Goal: Use online tool/utility: Utilize a website feature to perform a specific function

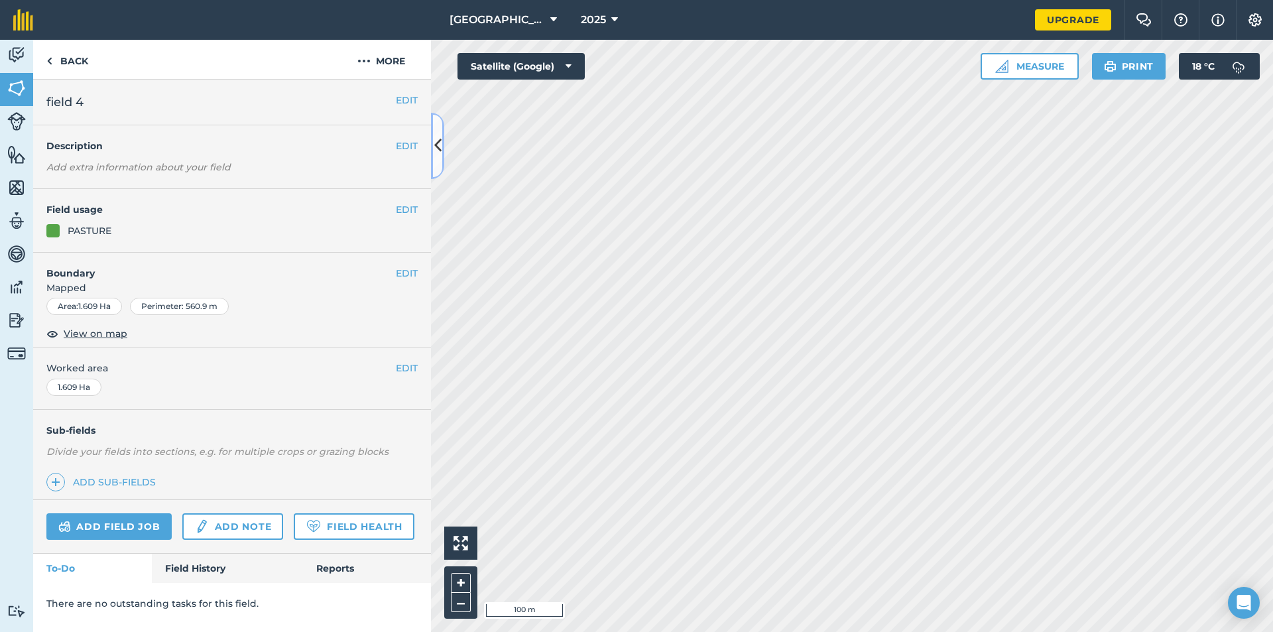
click at [435, 143] on icon at bounding box center [437, 145] width 7 height 23
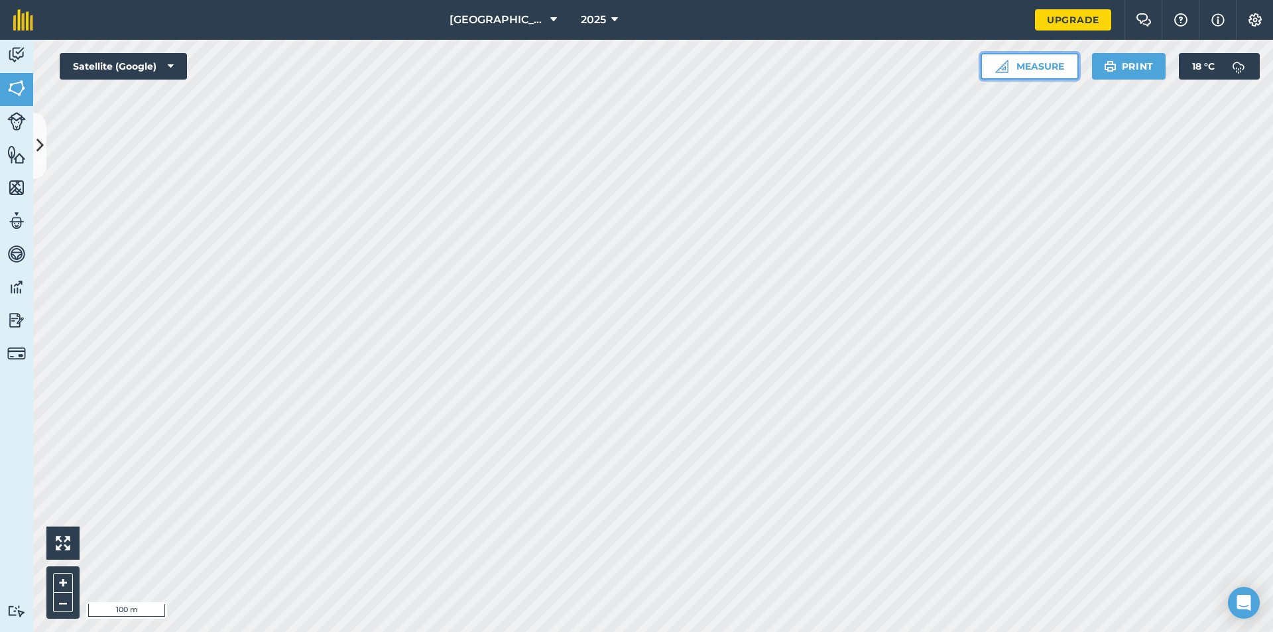
click at [1027, 71] on button "Measure" at bounding box center [1030, 66] width 98 height 27
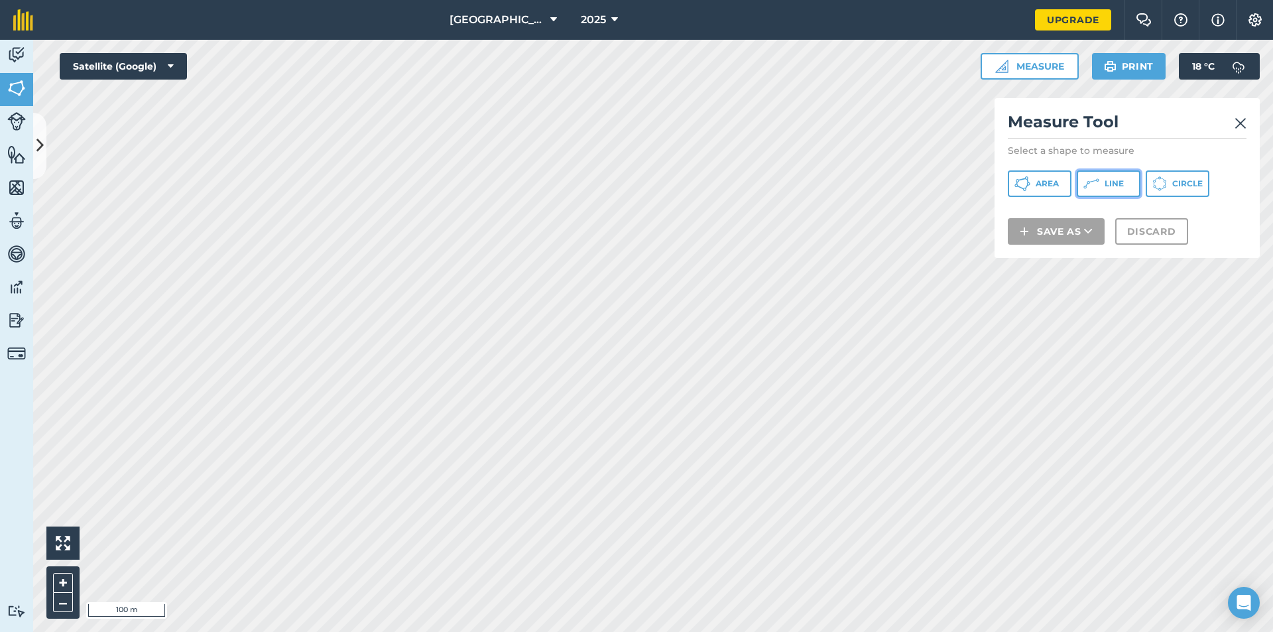
click at [1096, 180] on icon at bounding box center [1093, 181] width 7 height 3
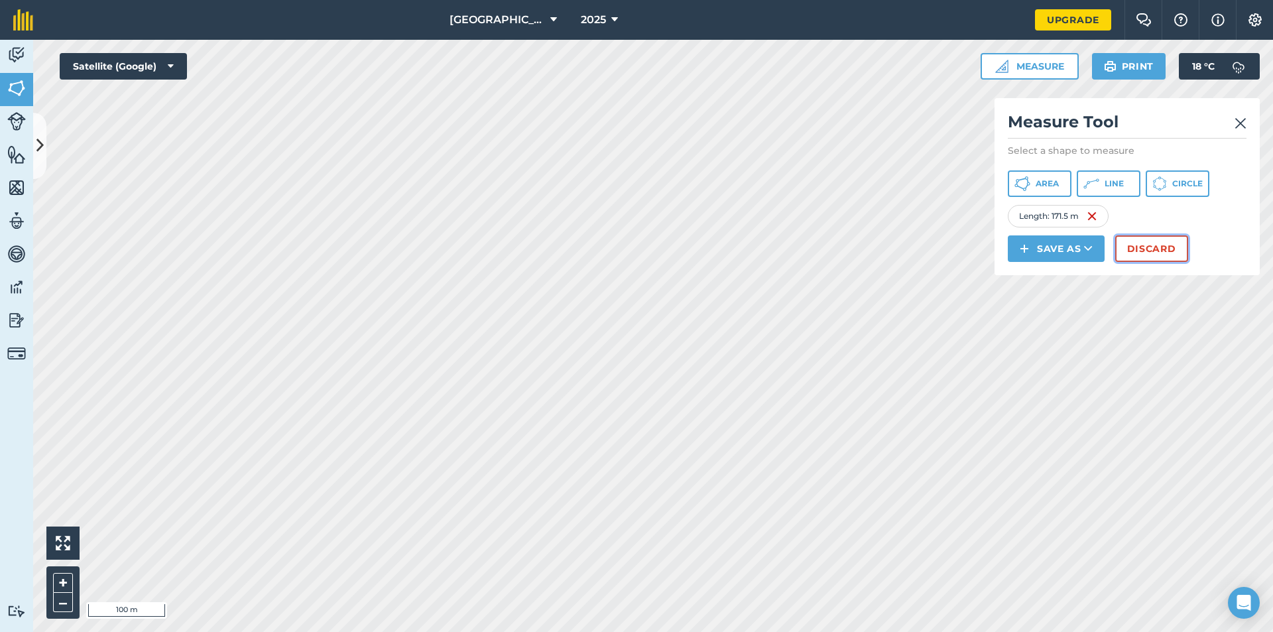
click at [1157, 253] on button "Discard" at bounding box center [1151, 248] width 73 height 27
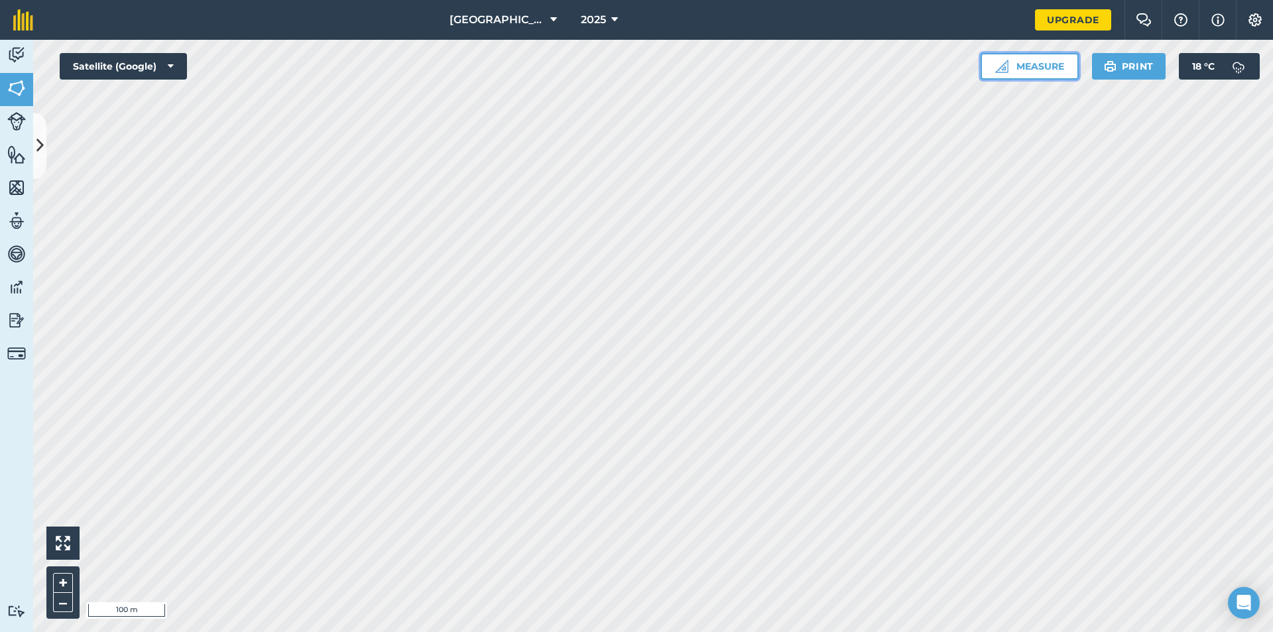
click at [1036, 69] on button "Measure" at bounding box center [1030, 66] width 98 height 27
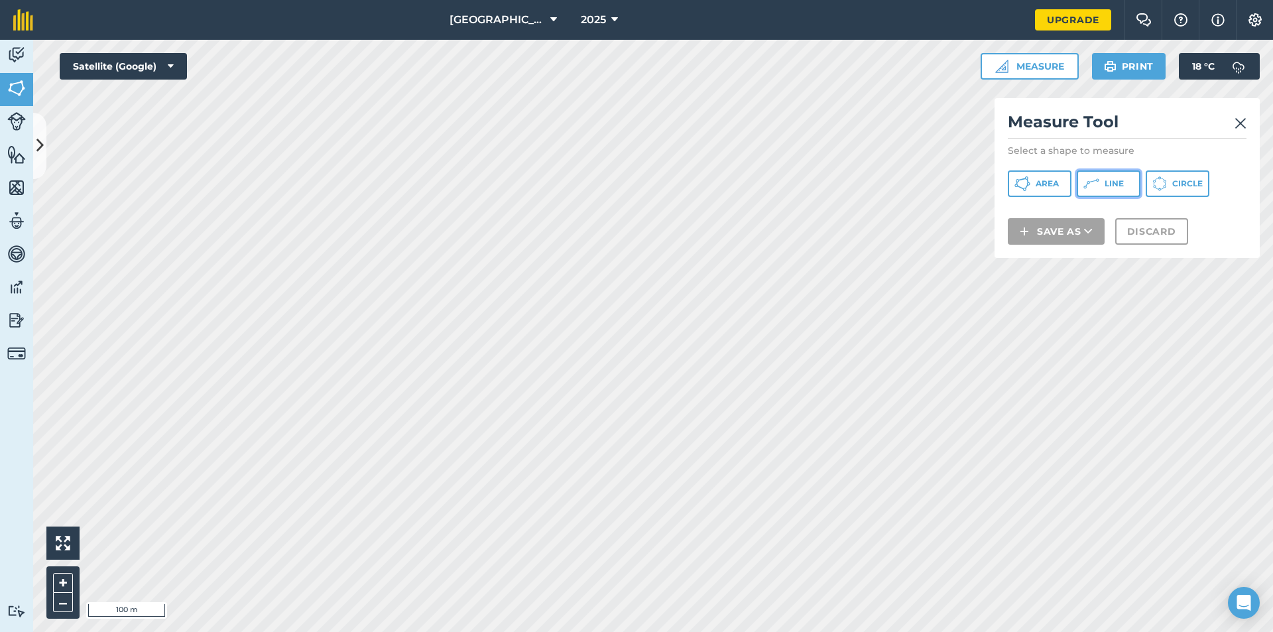
click at [1097, 180] on icon at bounding box center [1092, 184] width 16 height 16
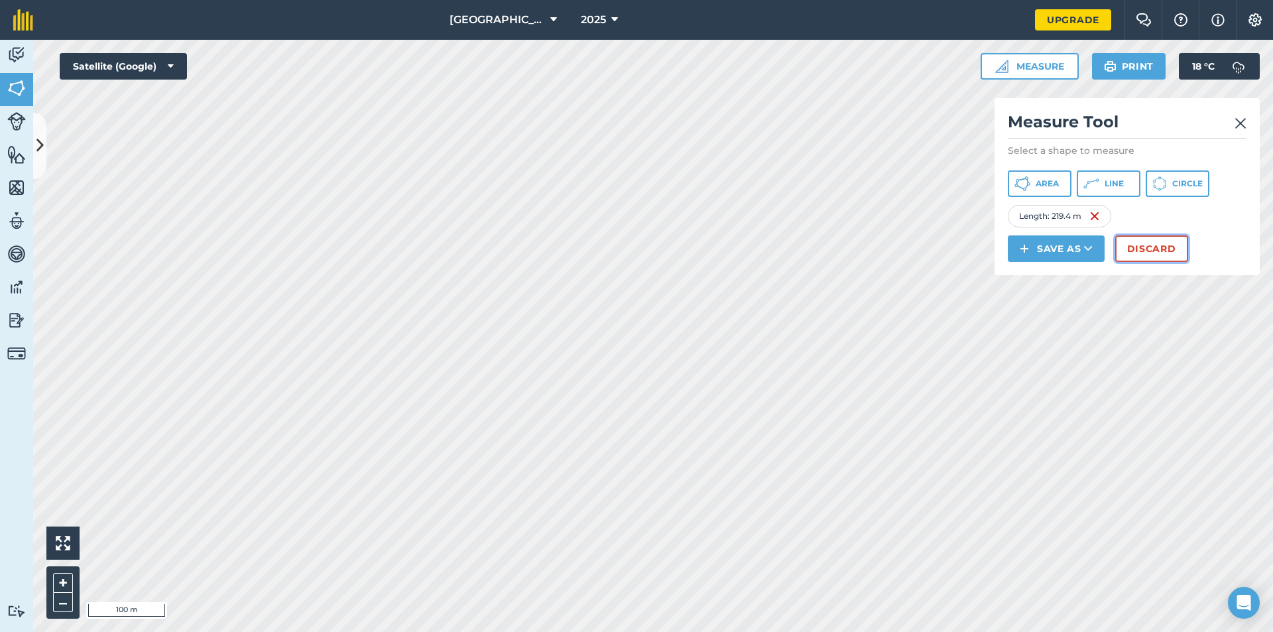
click at [1136, 243] on button "Discard" at bounding box center [1151, 248] width 73 height 27
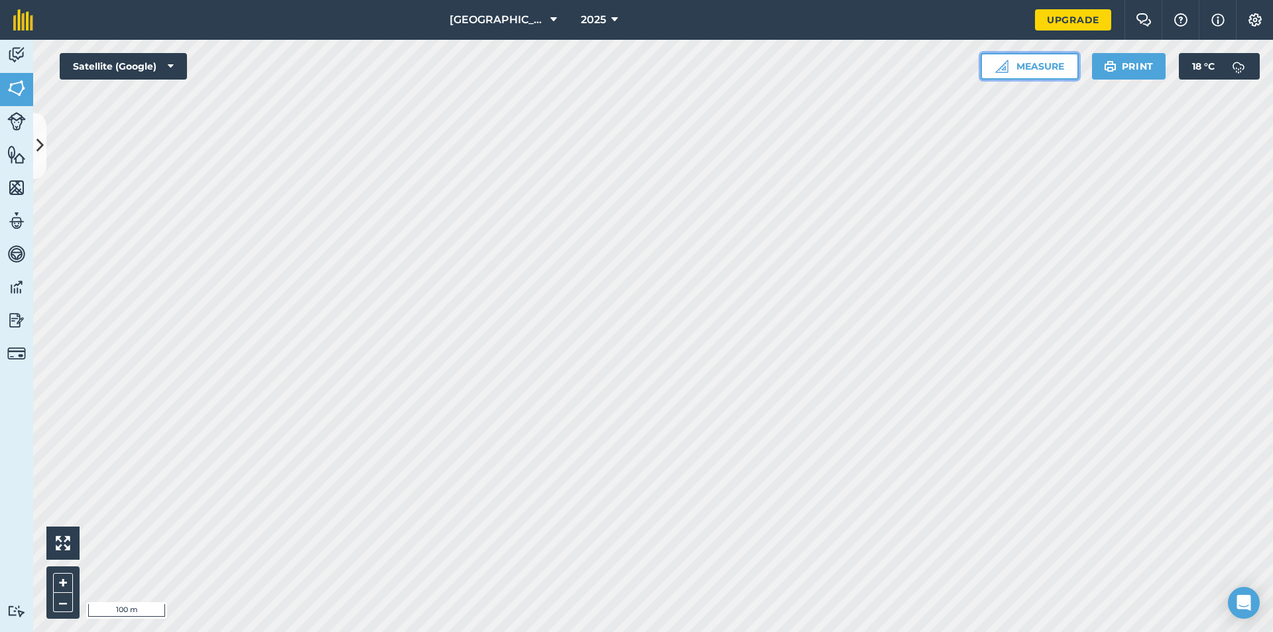
click at [1025, 69] on button "Measure" at bounding box center [1030, 66] width 98 height 27
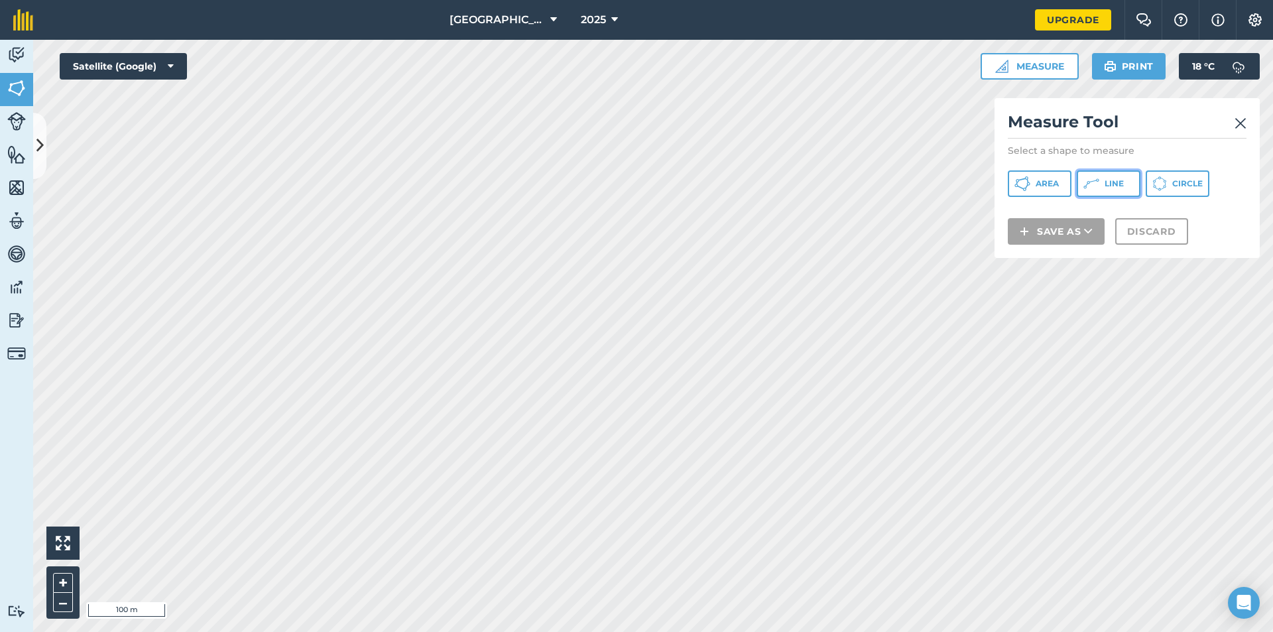
click at [1109, 188] on span "Line" at bounding box center [1114, 183] width 19 height 11
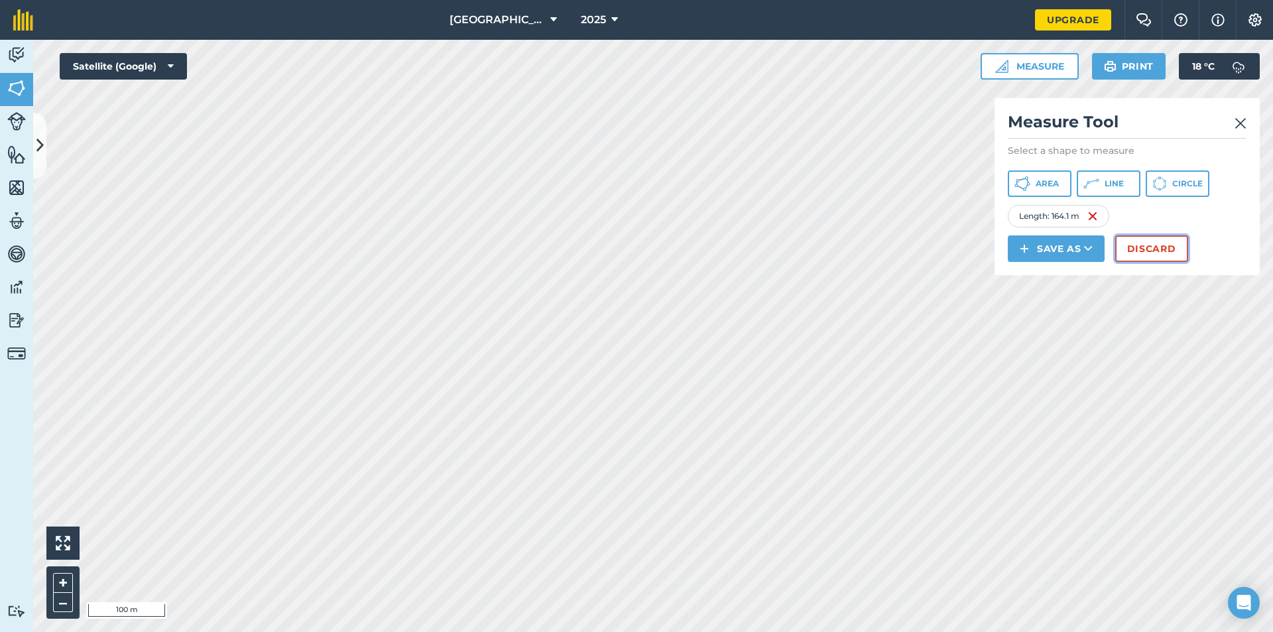
click at [1144, 253] on button "Discard" at bounding box center [1151, 248] width 73 height 27
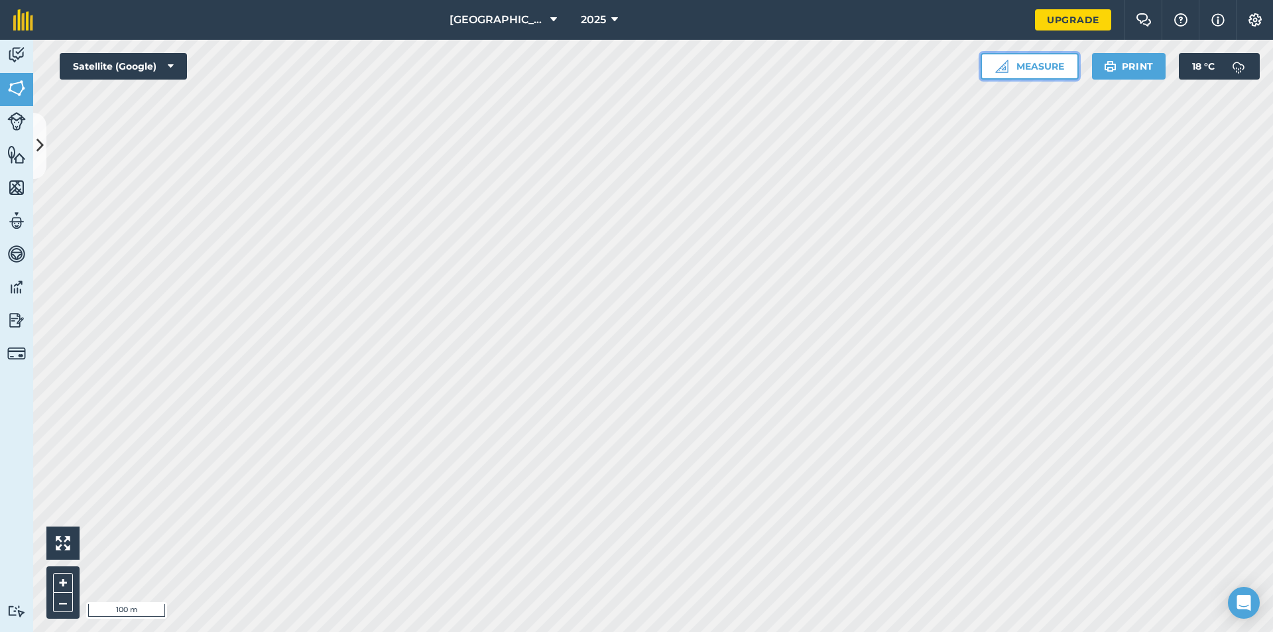
click at [1032, 68] on button "Measure" at bounding box center [1030, 66] width 98 height 27
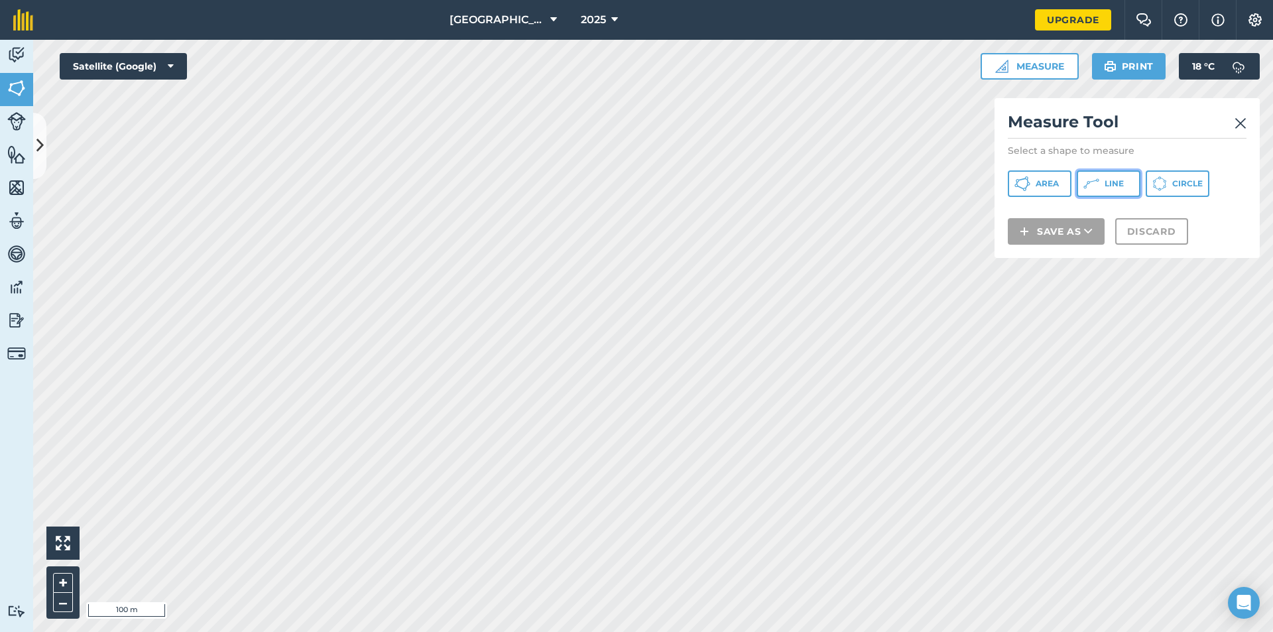
click at [1097, 179] on icon at bounding box center [1097, 179] width 3 height 3
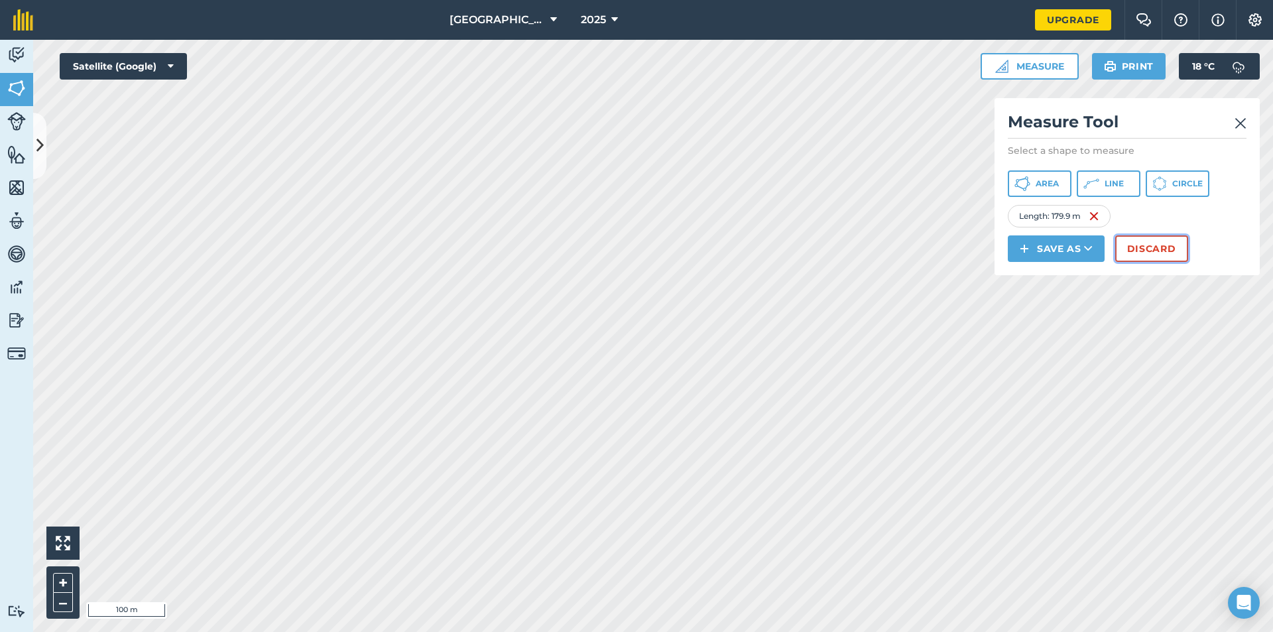
click at [1150, 245] on button "Discard" at bounding box center [1151, 248] width 73 height 27
